Goal: Book appointment/travel/reservation

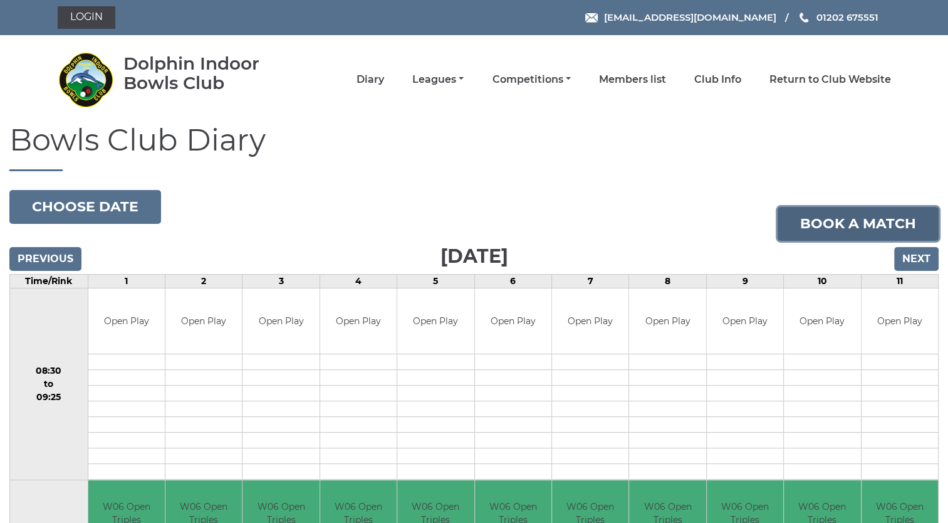
click at [857, 229] on link "Book a match" at bounding box center [858, 224] width 161 height 34
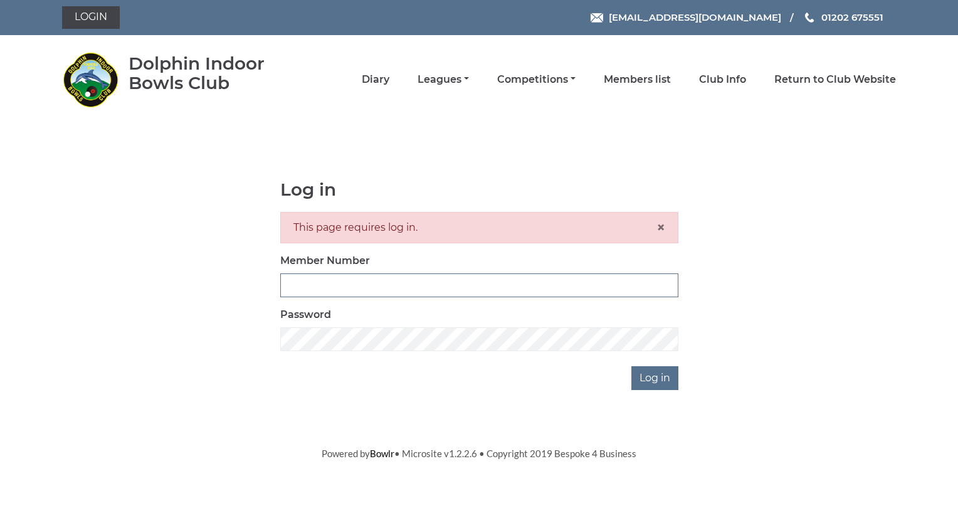
click at [328, 278] on input "Member Number" at bounding box center [479, 285] width 398 height 24
type input "4032"
click at [658, 386] on input "Log in" at bounding box center [654, 378] width 47 height 24
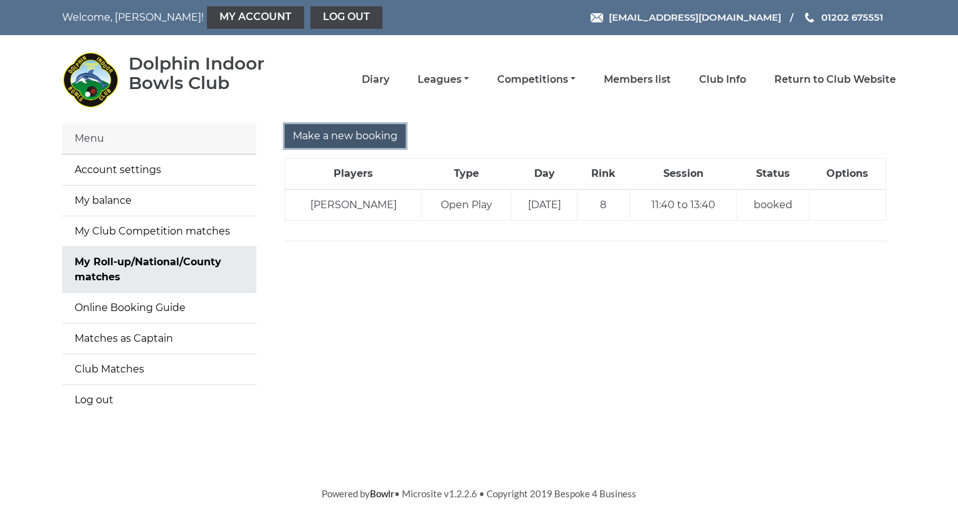
click at [330, 137] on input "Make a new booking" at bounding box center [345, 136] width 121 height 24
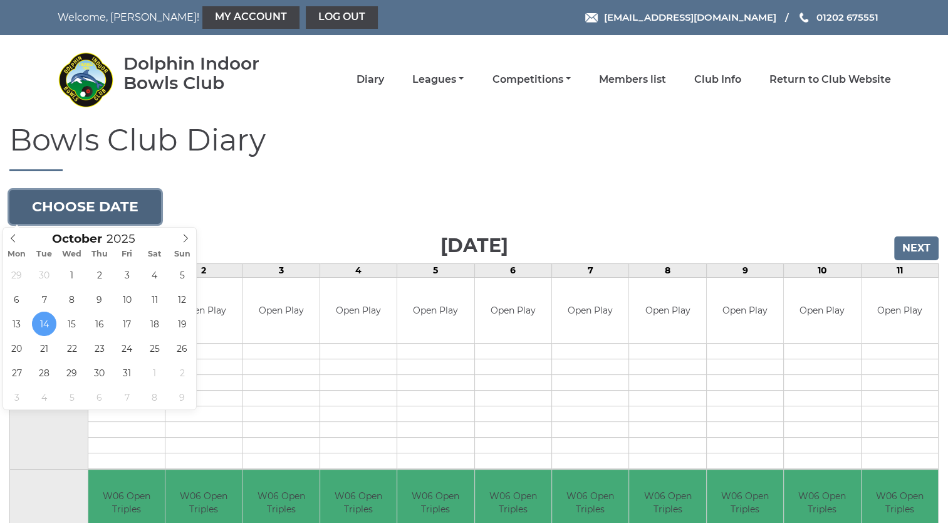
click at [80, 207] on button "Choose date" at bounding box center [85, 207] width 152 height 34
type input "2025-10-21"
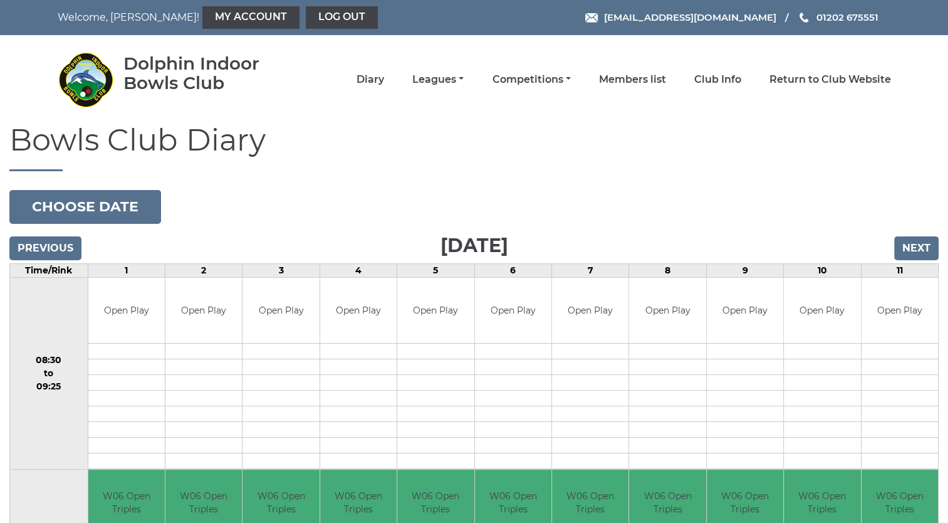
drag, startPoint x: 947, startPoint y: 159, endPoint x: 957, endPoint y: 152, distance: 12.5
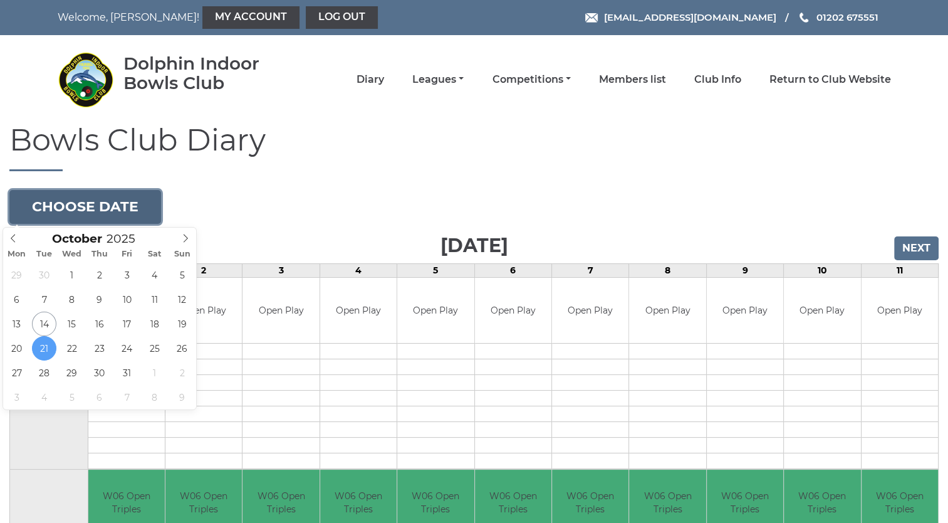
click at [65, 200] on button "Choose date" at bounding box center [85, 207] width 152 height 34
type input "2025-10-28"
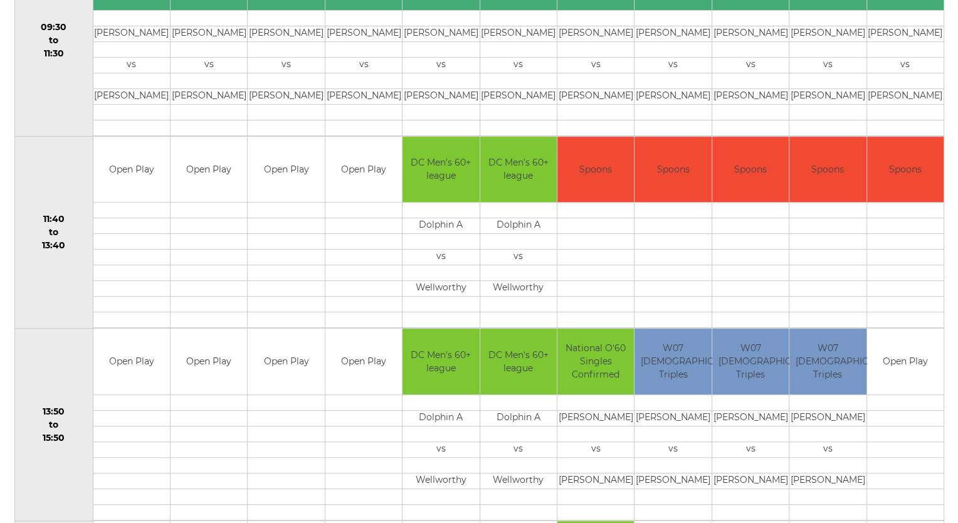
scroll to position [522, 0]
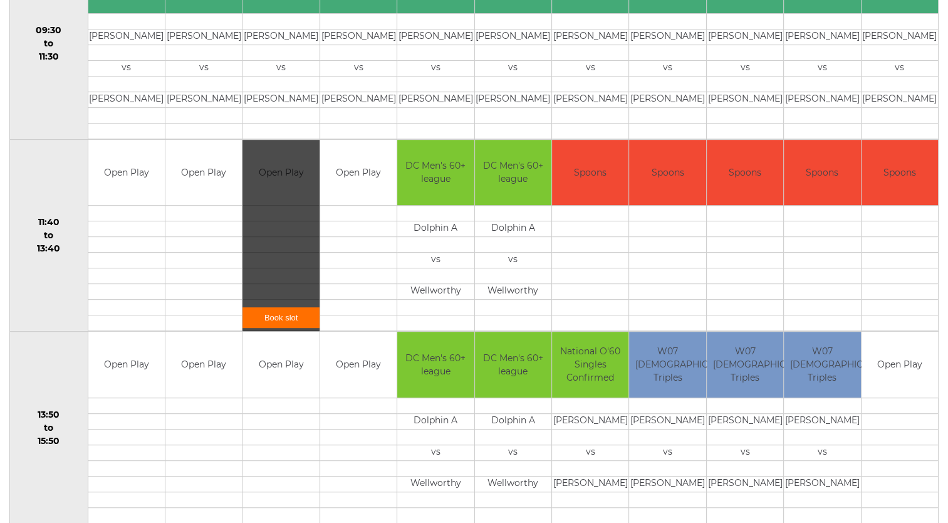
click at [272, 315] on link "Book slot" at bounding box center [281, 317] width 76 height 21
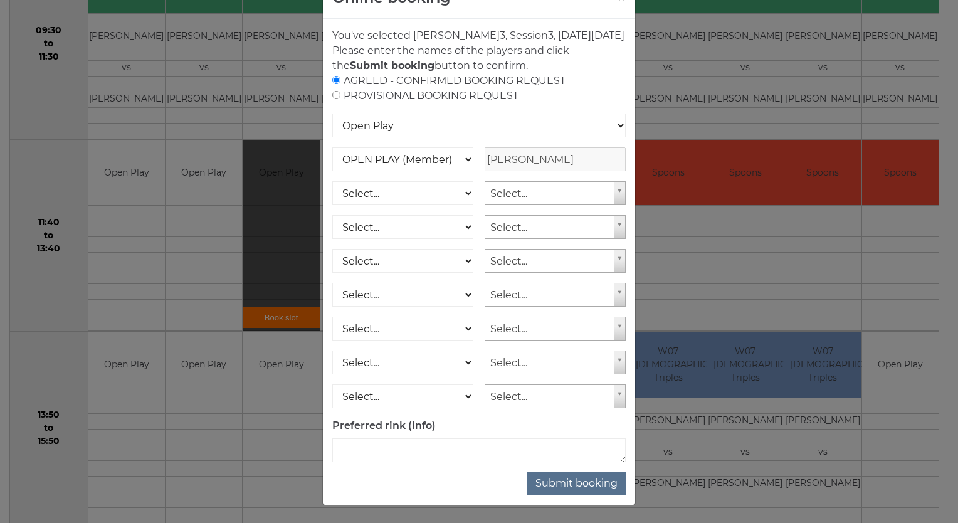
scroll to position [58, 0]
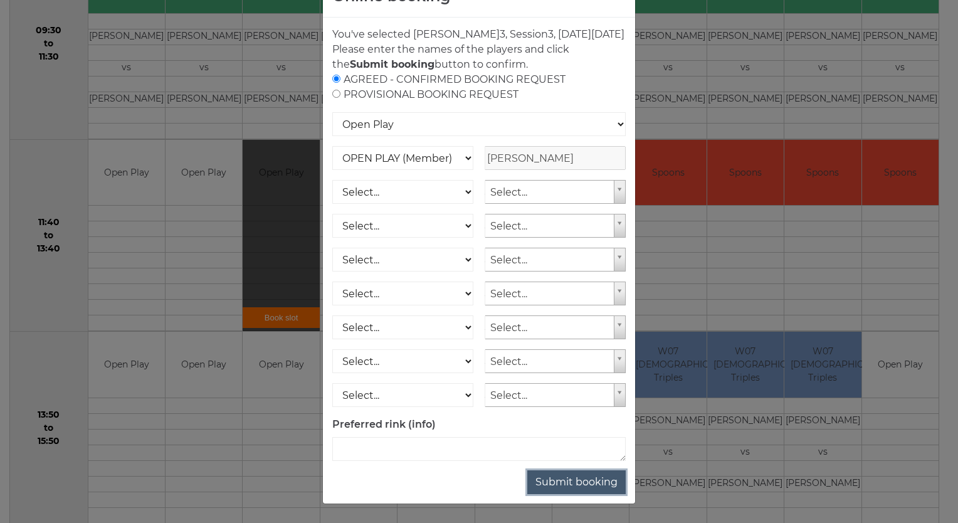
click at [563, 482] on button "Submit booking" at bounding box center [576, 482] width 98 height 24
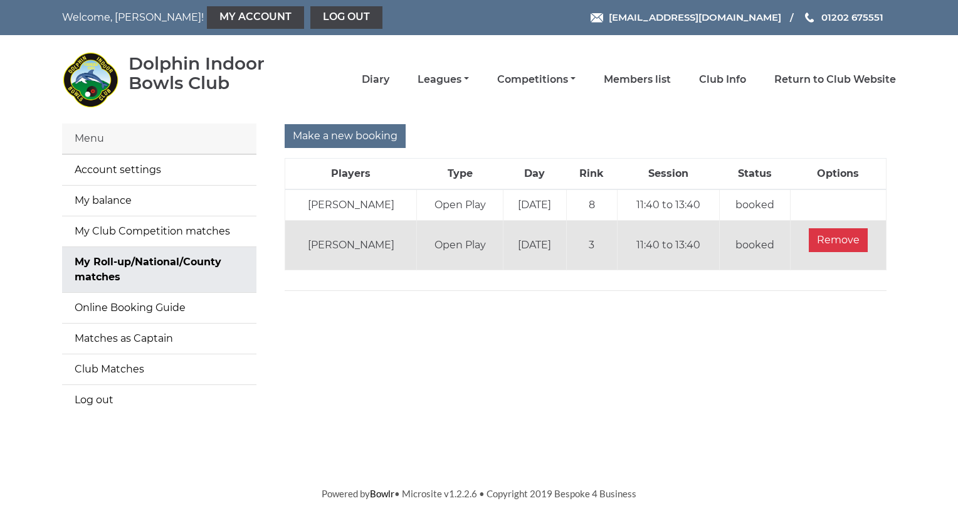
click at [562, 480] on body "Welcome, [PERSON_NAME]! My Account Log out [EMAIL_ADDRESS][DOMAIN_NAME] 01202 6…" at bounding box center [479, 250] width 958 height 501
click at [338, 132] on input "Make a new booking" at bounding box center [345, 136] width 121 height 24
click at [352, 134] on input "Make a new booking" at bounding box center [345, 136] width 121 height 24
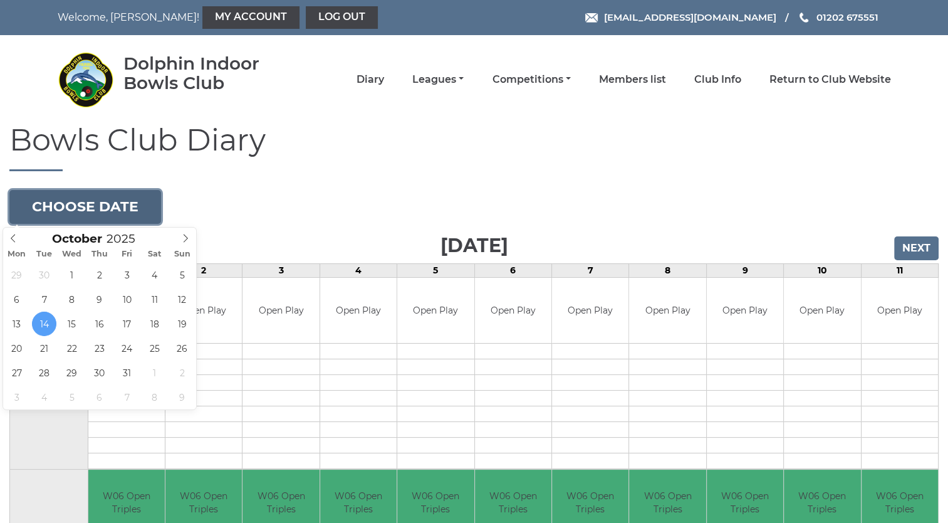
click at [102, 207] on button "Choose date" at bounding box center [85, 207] width 152 height 34
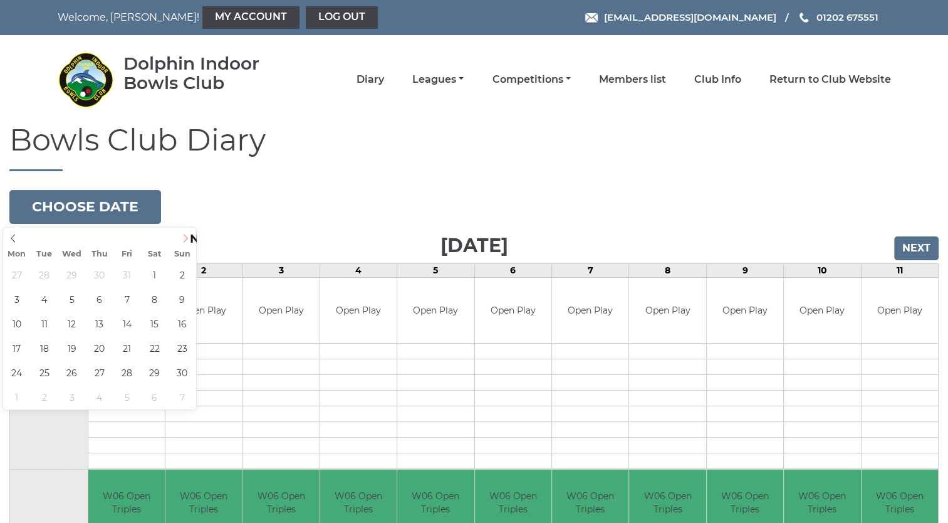
click at [187, 237] on icon at bounding box center [185, 238] width 9 height 9
type input "2025-11-04"
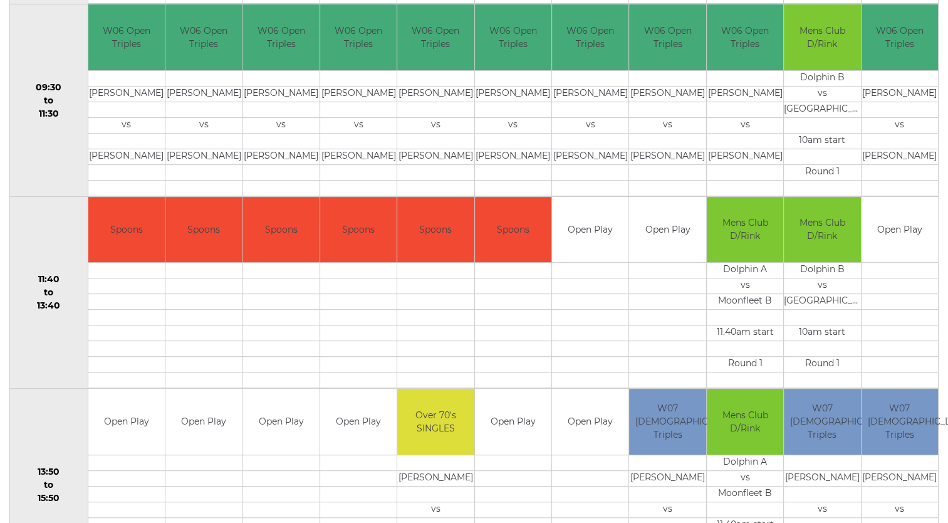
scroll to position [514, 0]
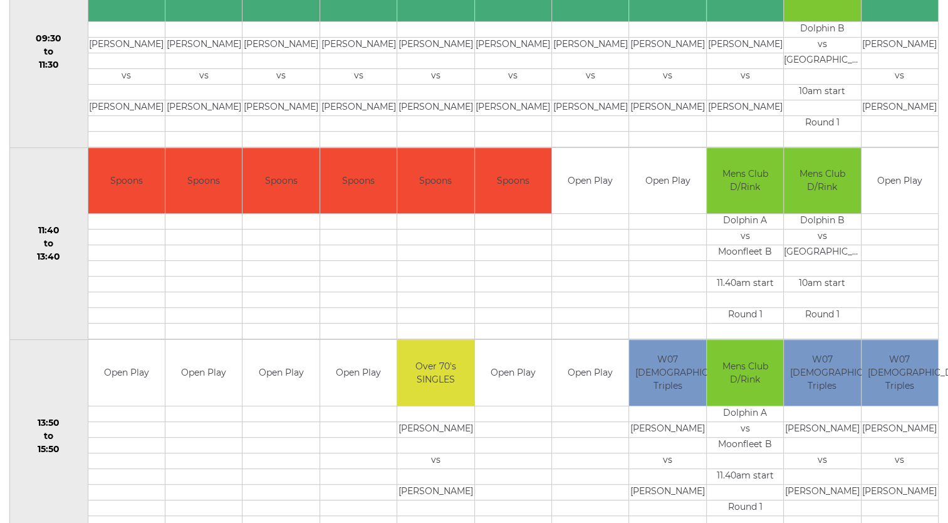
click at [677, 286] on td at bounding box center [667, 284] width 76 height 16
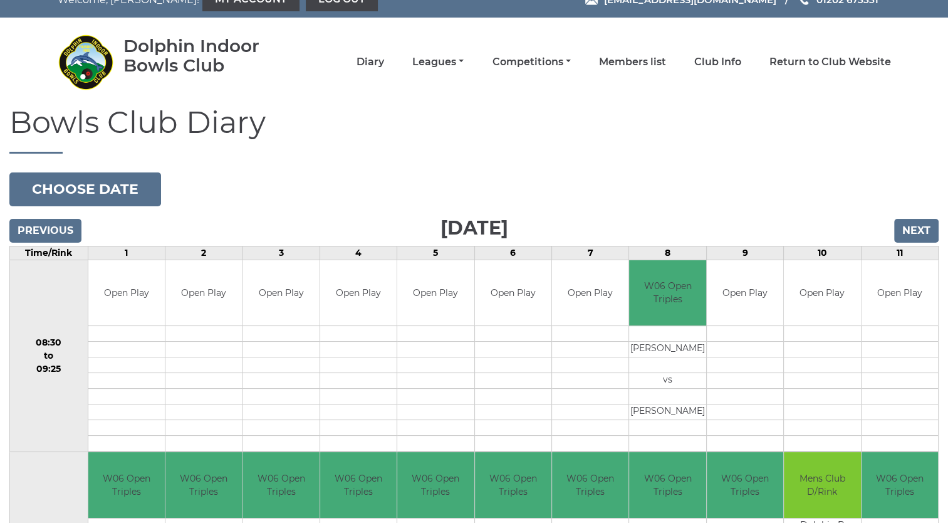
scroll to position [0, 0]
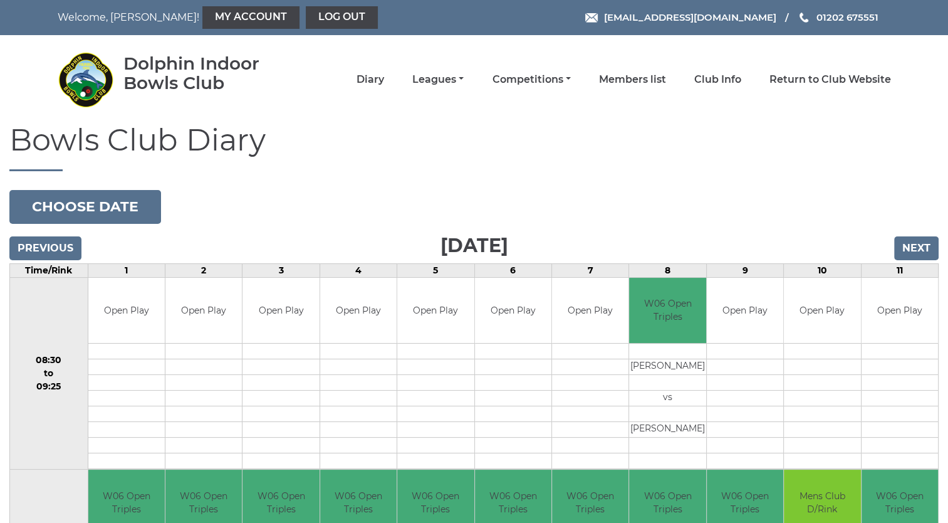
click at [527, 145] on h1 "Bowls Club Diary" at bounding box center [474, 147] width 930 height 48
click at [306, 12] on link "Log out" at bounding box center [342, 17] width 72 height 23
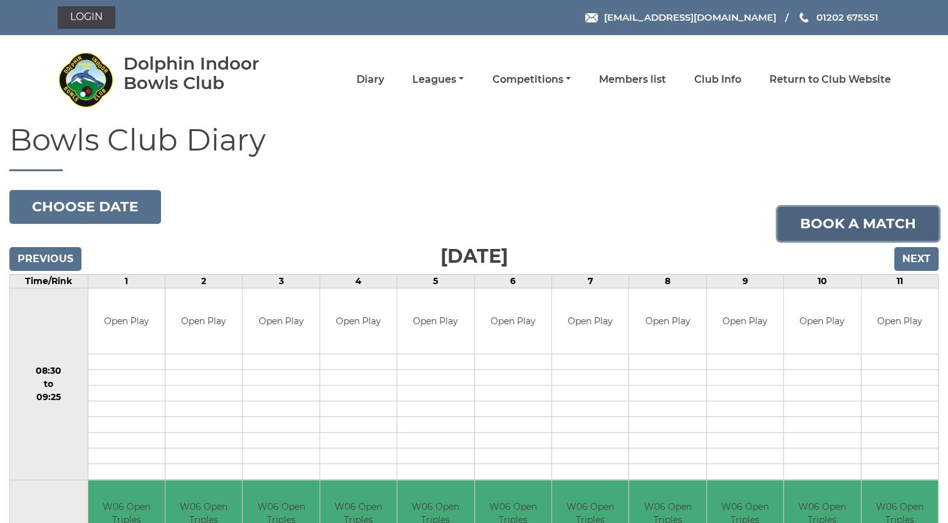
click at [866, 219] on link "Book a match" at bounding box center [858, 224] width 161 height 34
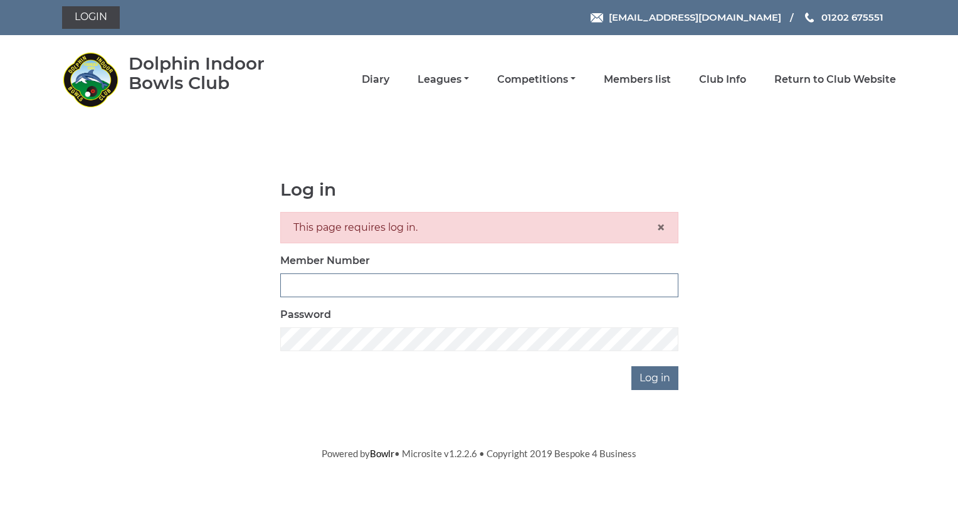
click at [354, 280] on input "Member Number" at bounding box center [479, 285] width 398 height 24
type input "4032"
click at [666, 373] on input "Log in" at bounding box center [654, 378] width 47 height 24
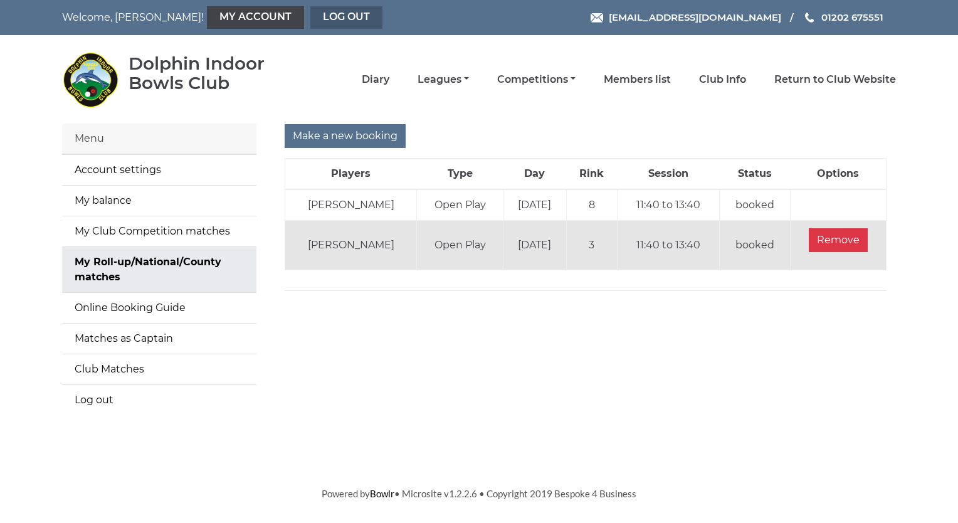
click at [310, 18] on link "Log out" at bounding box center [346, 17] width 72 height 23
